Goal: Check status: Check status

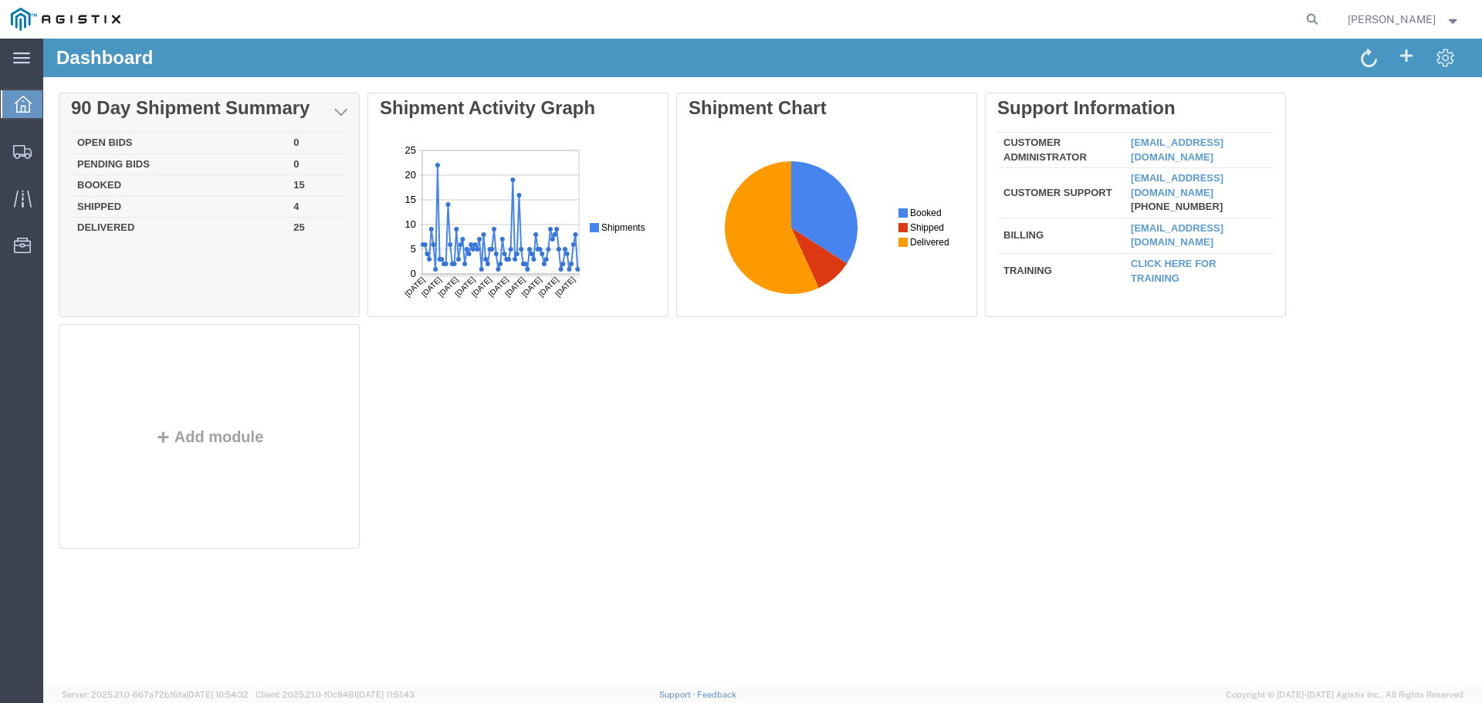
click at [100, 188] on td "Booked" at bounding box center [179, 186] width 216 height 22
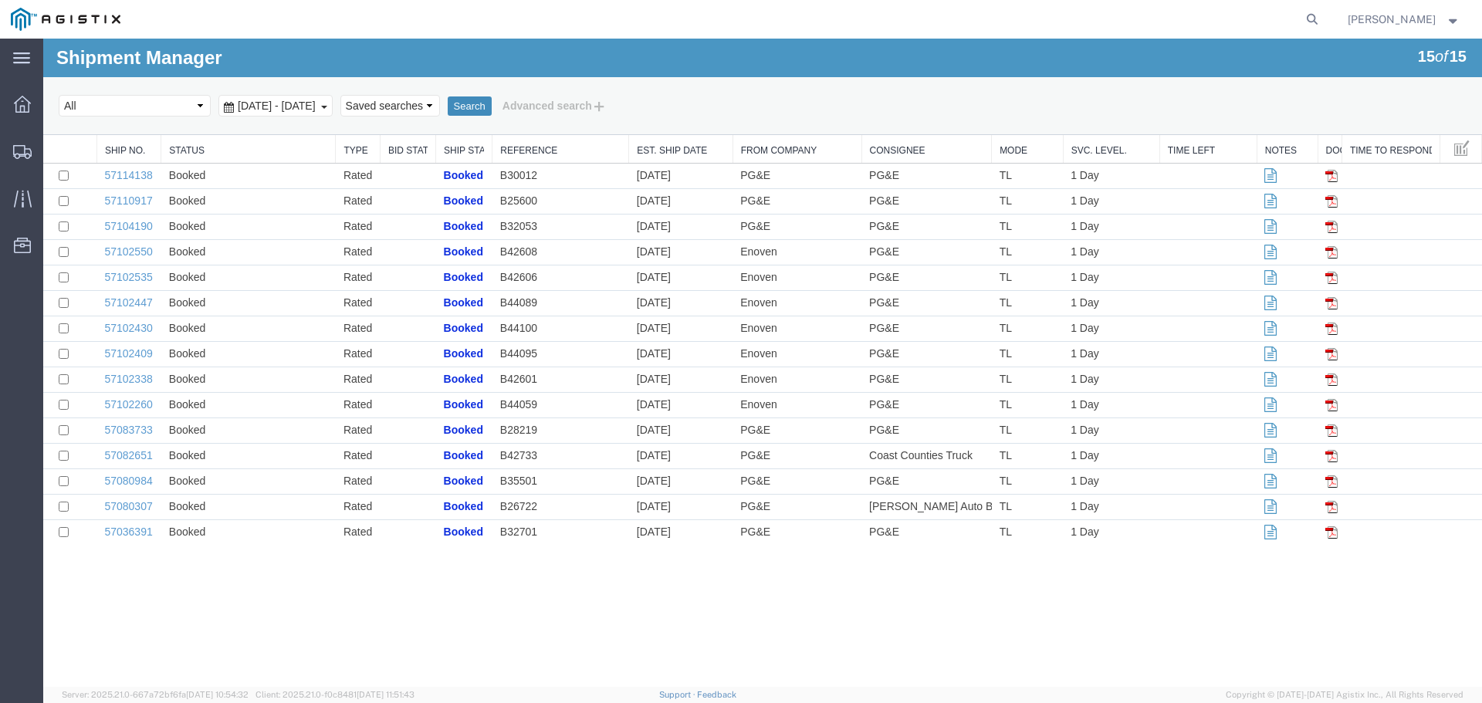
click at [492, 102] on button "Search" at bounding box center [470, 107] width 44 height 20
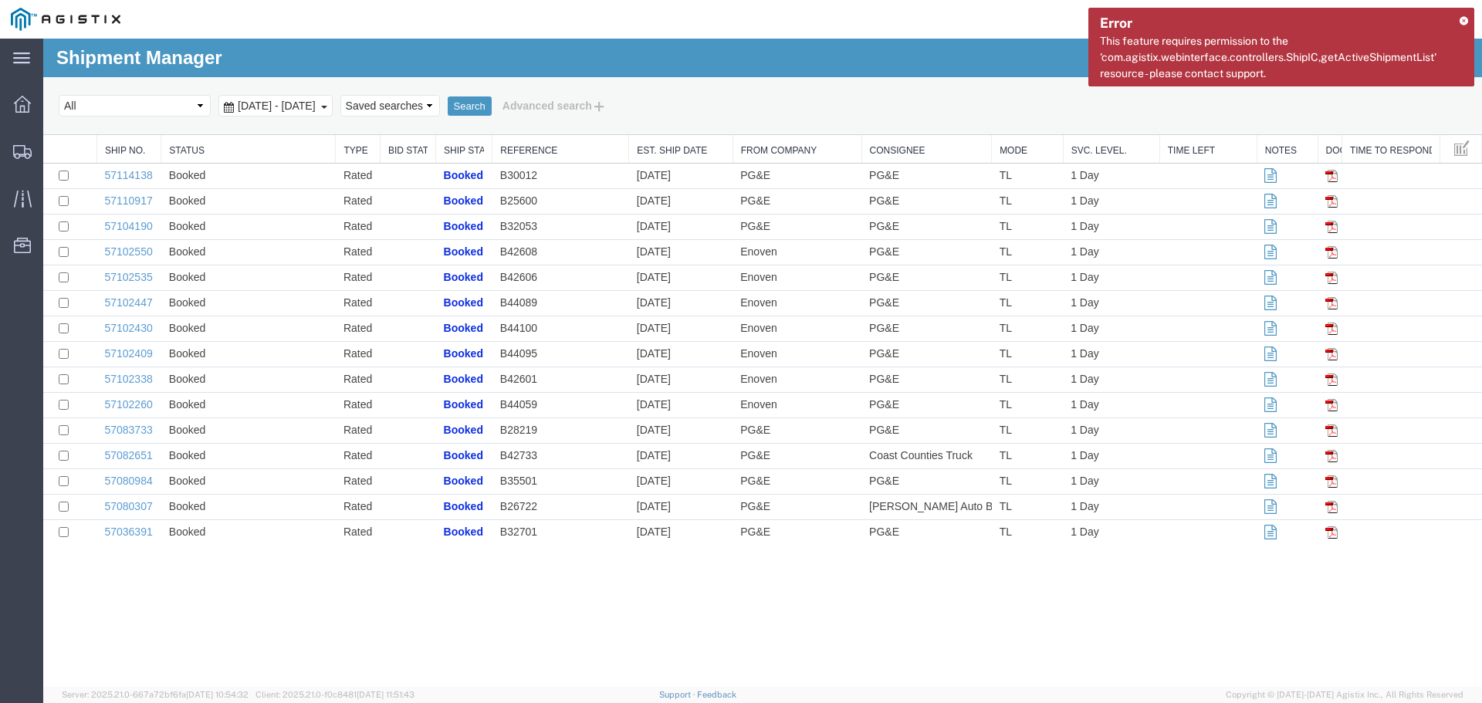
click at [1461, 19] on icon at bounding box center [1464, 20] width 8 height 8
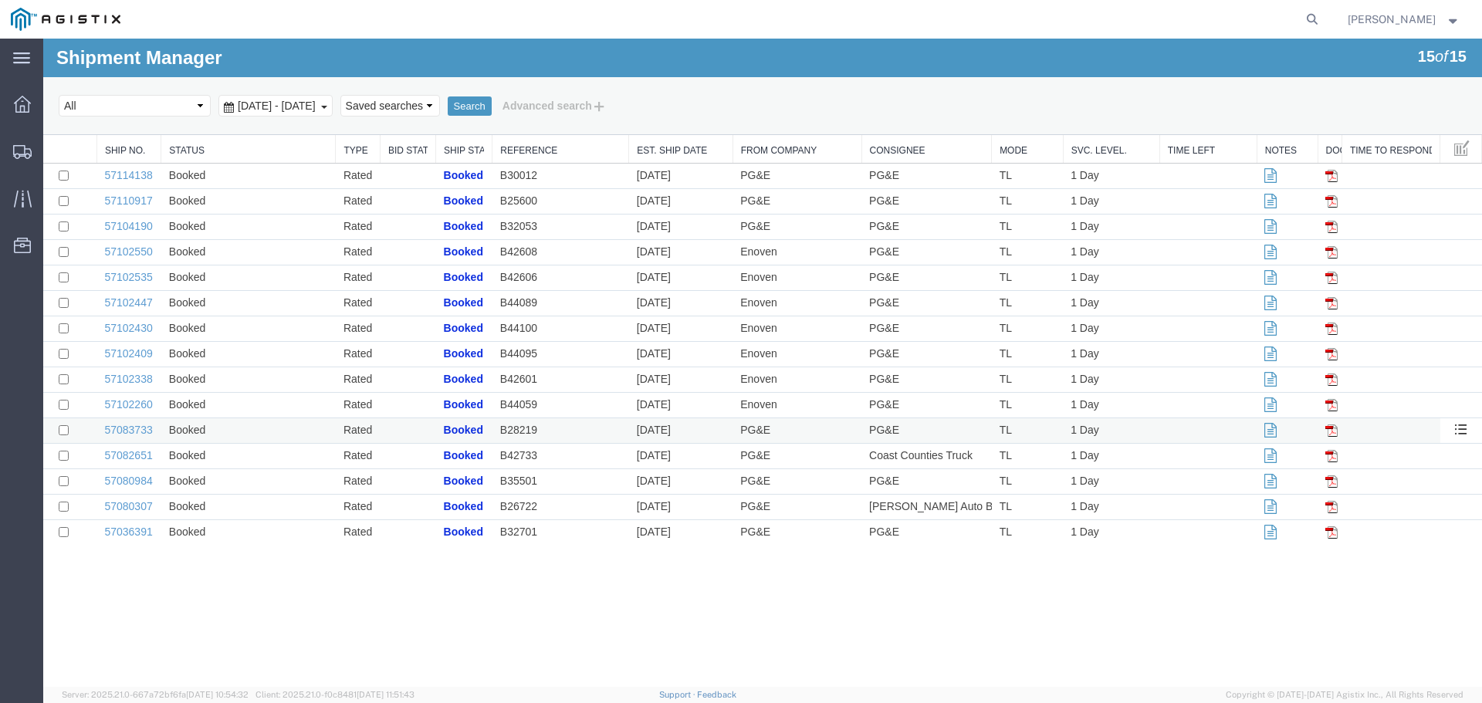
click at [1334, 432] on img at bounding box center [1332, 431] width 12 height 12
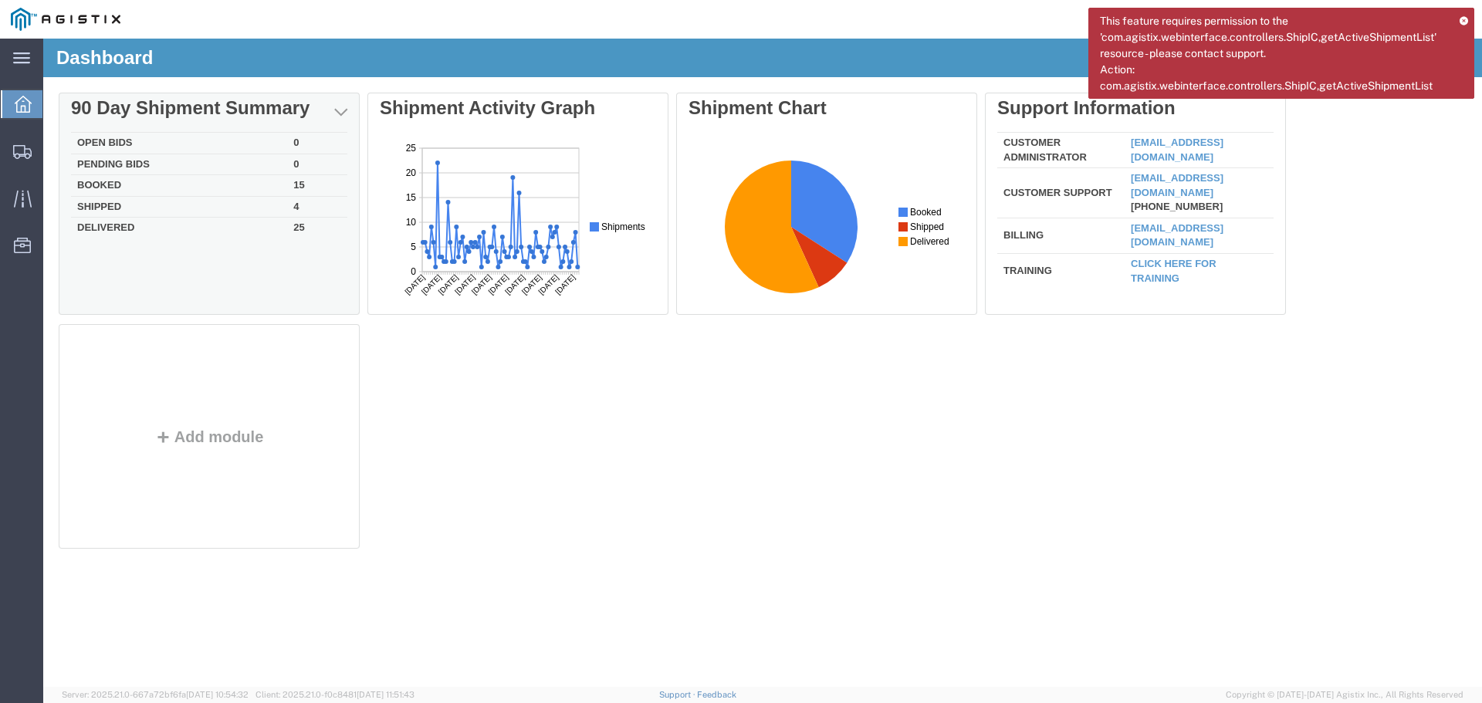
click at [112, 186] on td "Booked" at bounding box center [179, 186] width 216 height 22
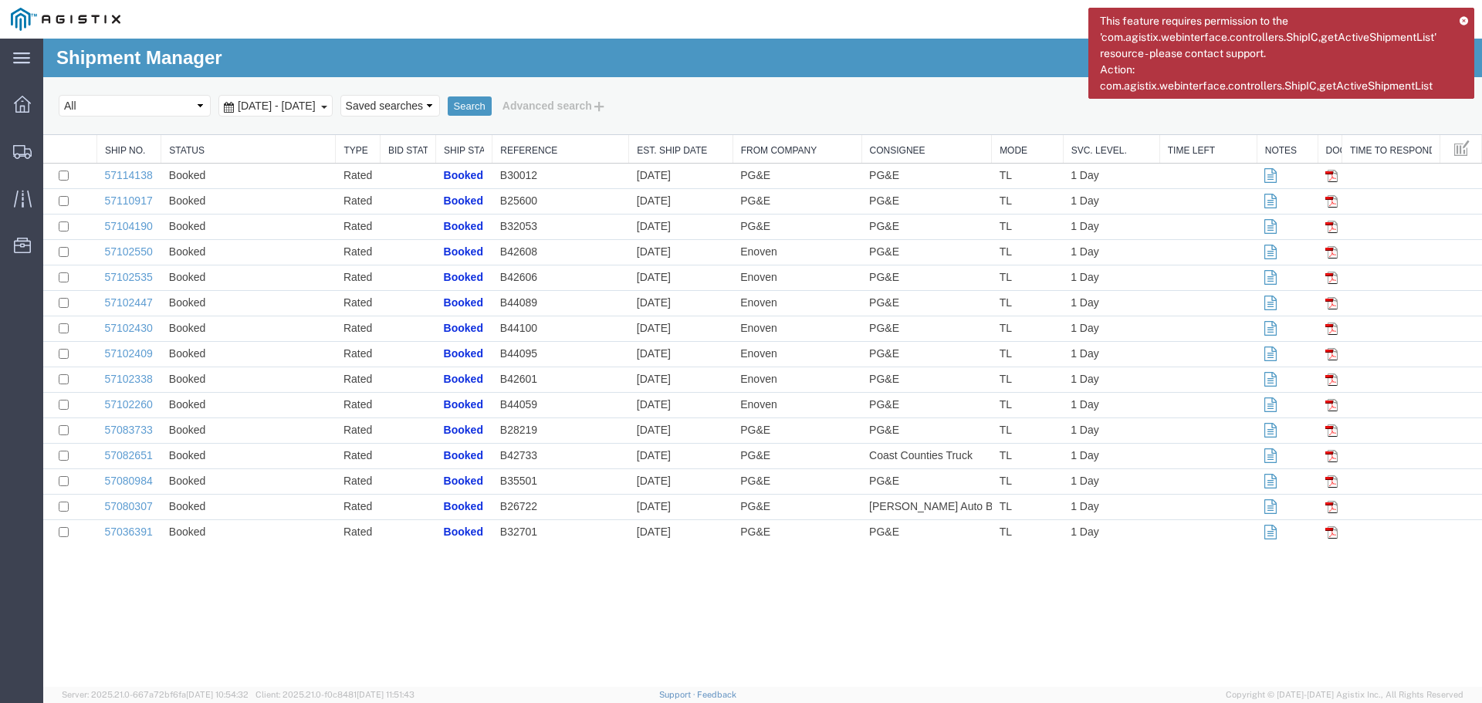
click at [1467, 21] on icon at bounding box center [1464, 20] width 8 height 8
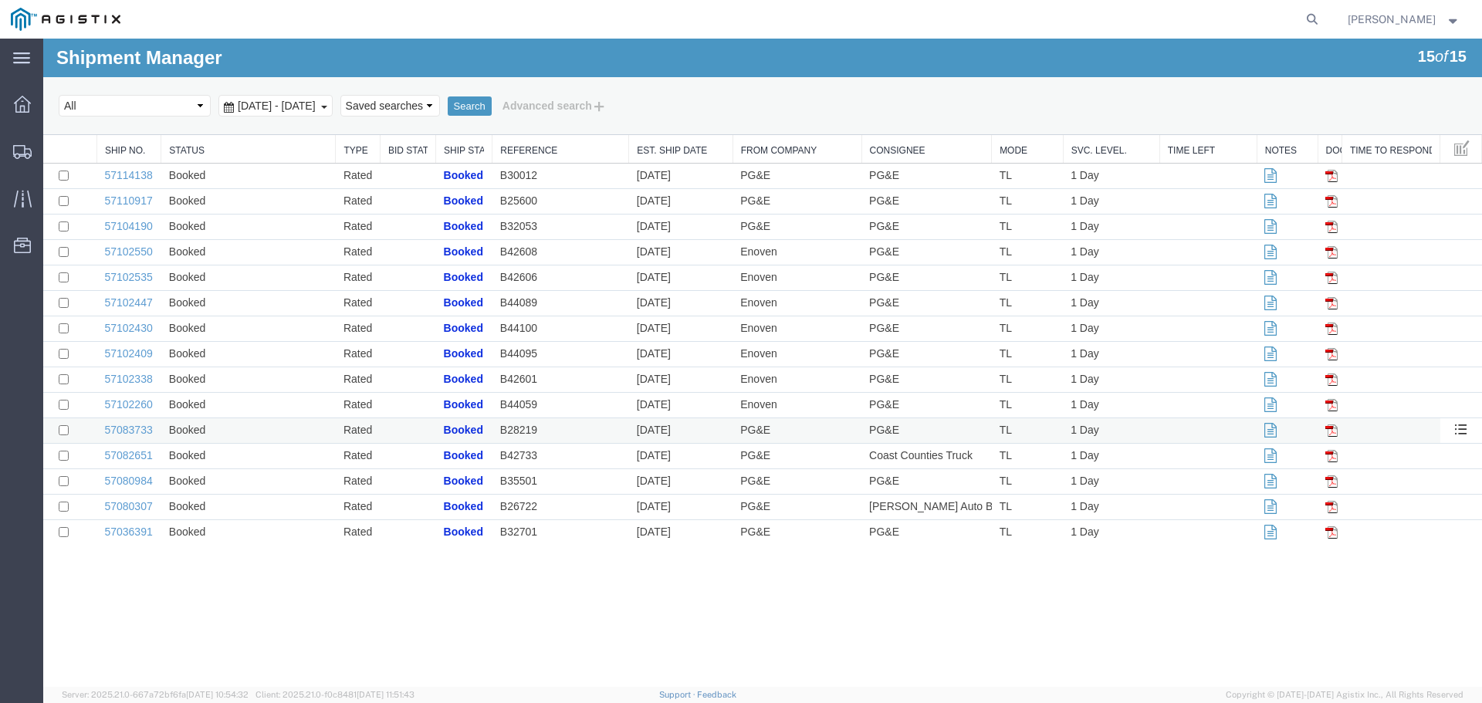
click at [1271, 428] on icon at bounding box center [1271, 430] width 12 height 11
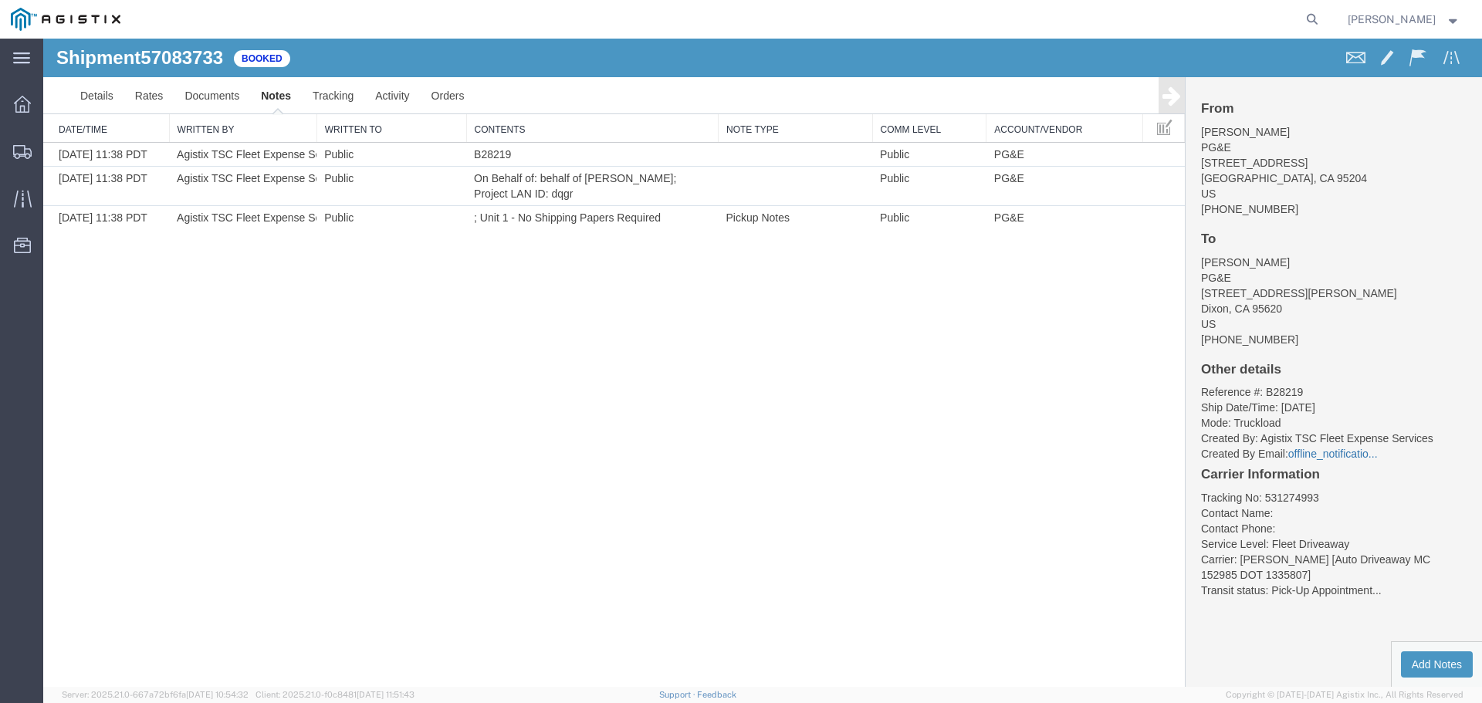
click at [1346, 454] on link "offline_notificatio..." at bounding box center [1333, 454] width 90 height 12
click at [1312, 453] on link "offline_notificatio..." at bounding box center [1333, 454] width 90 height 12
click at [1175, 94] on icon at bounding box center [1172, 96] width 19 height 22
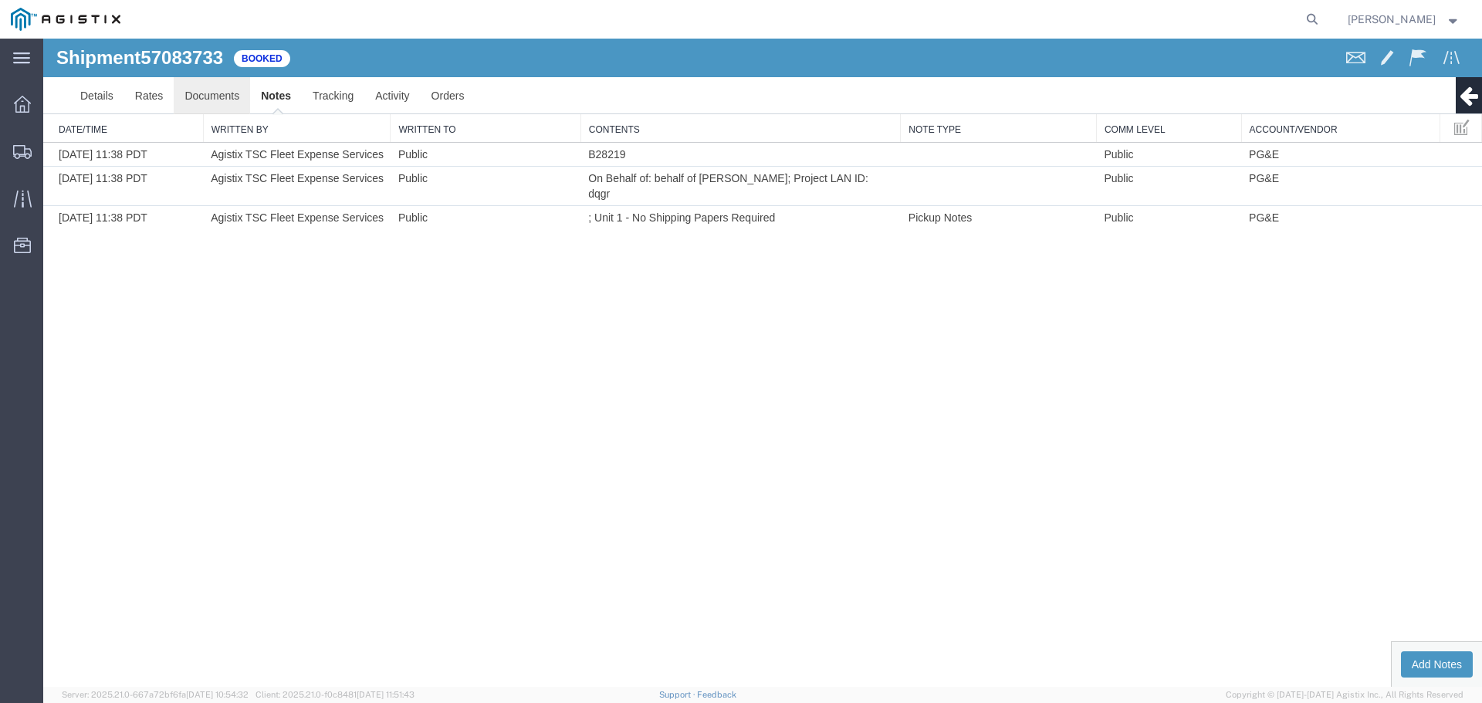
click at [218, 95] on link "Documents" at bounding box center [212, 95] width 76 height 37
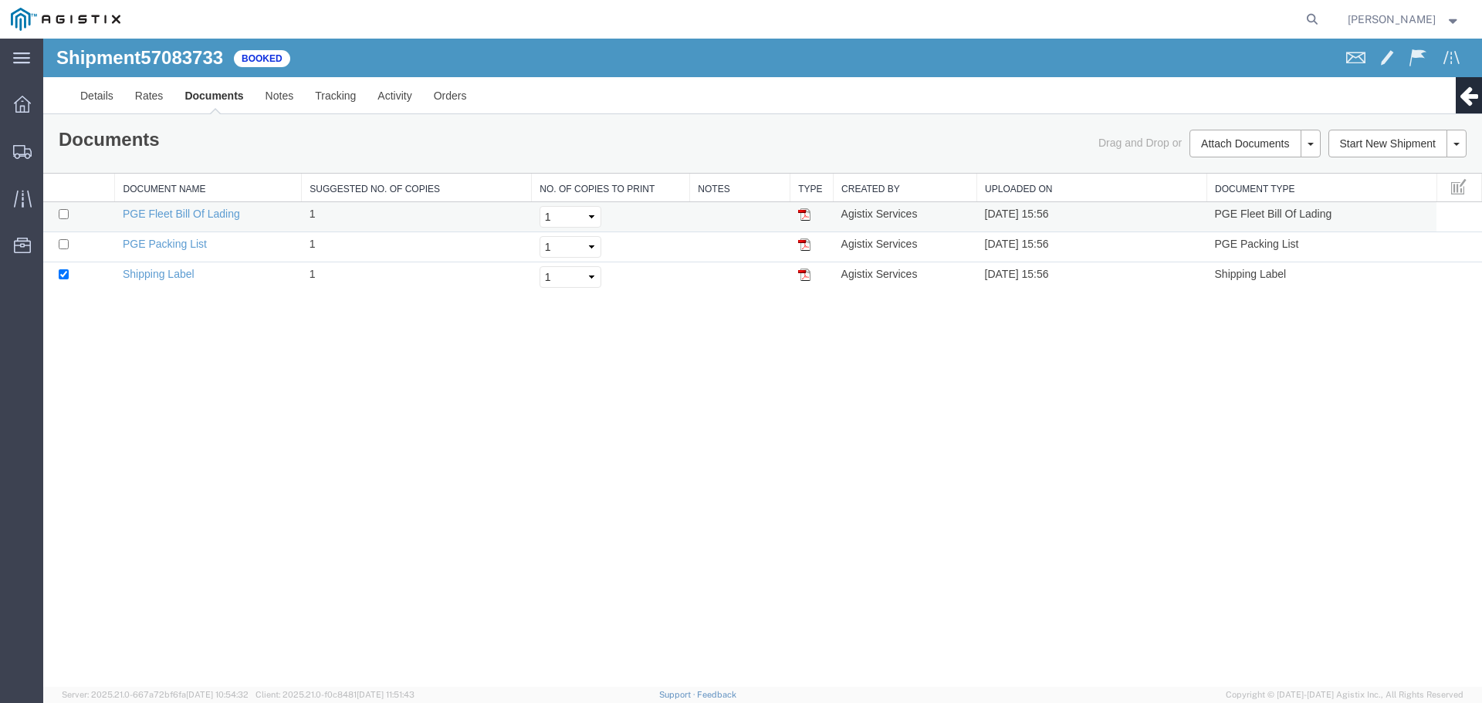
click at [804, 215] on img at bounding box center [804, 214] width 12 height 12
